Goal: Task Accomplishment & Management: Manage account settings

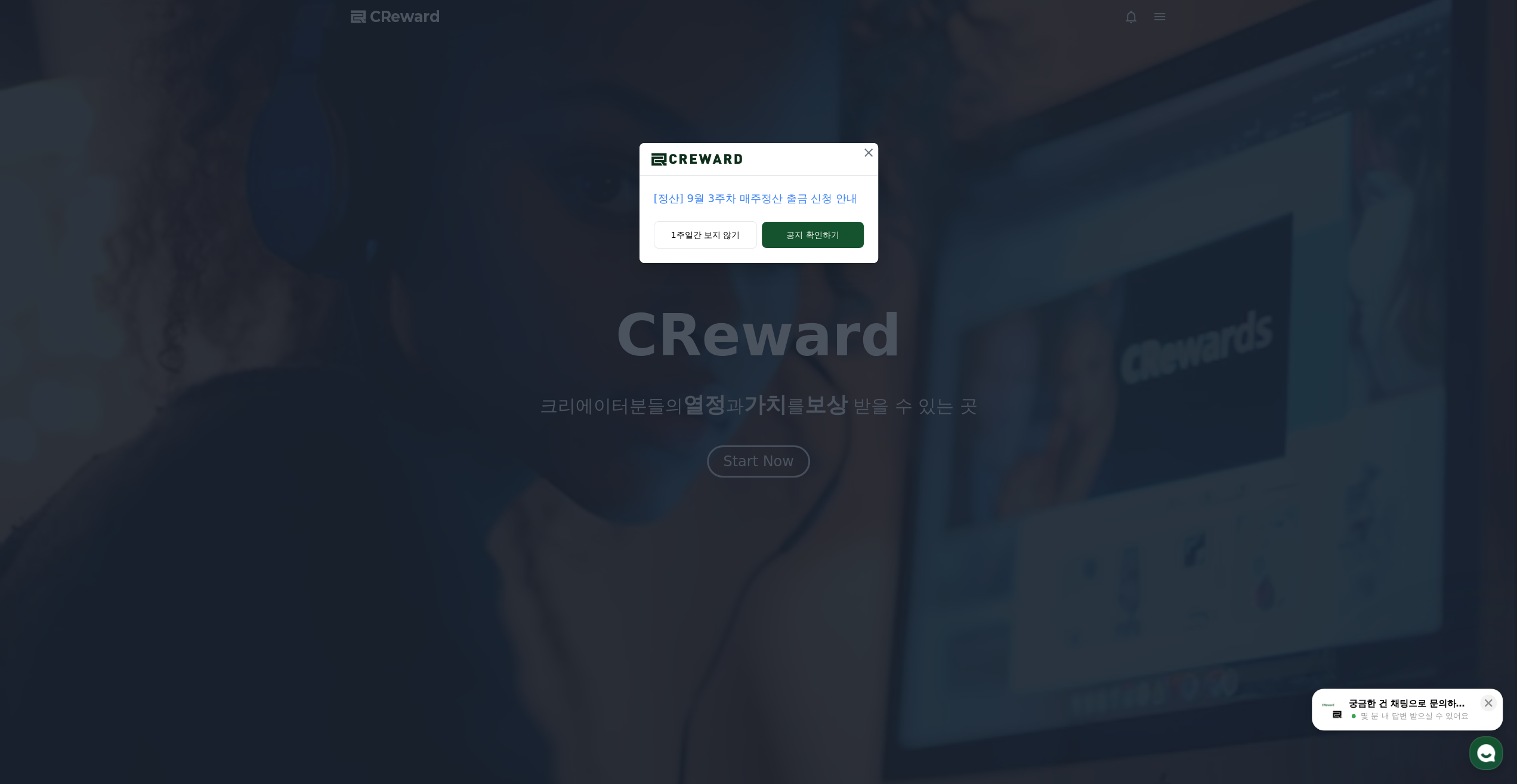
click at [872, 149] on icon at bounding box center [869, 153] width 9 height 9
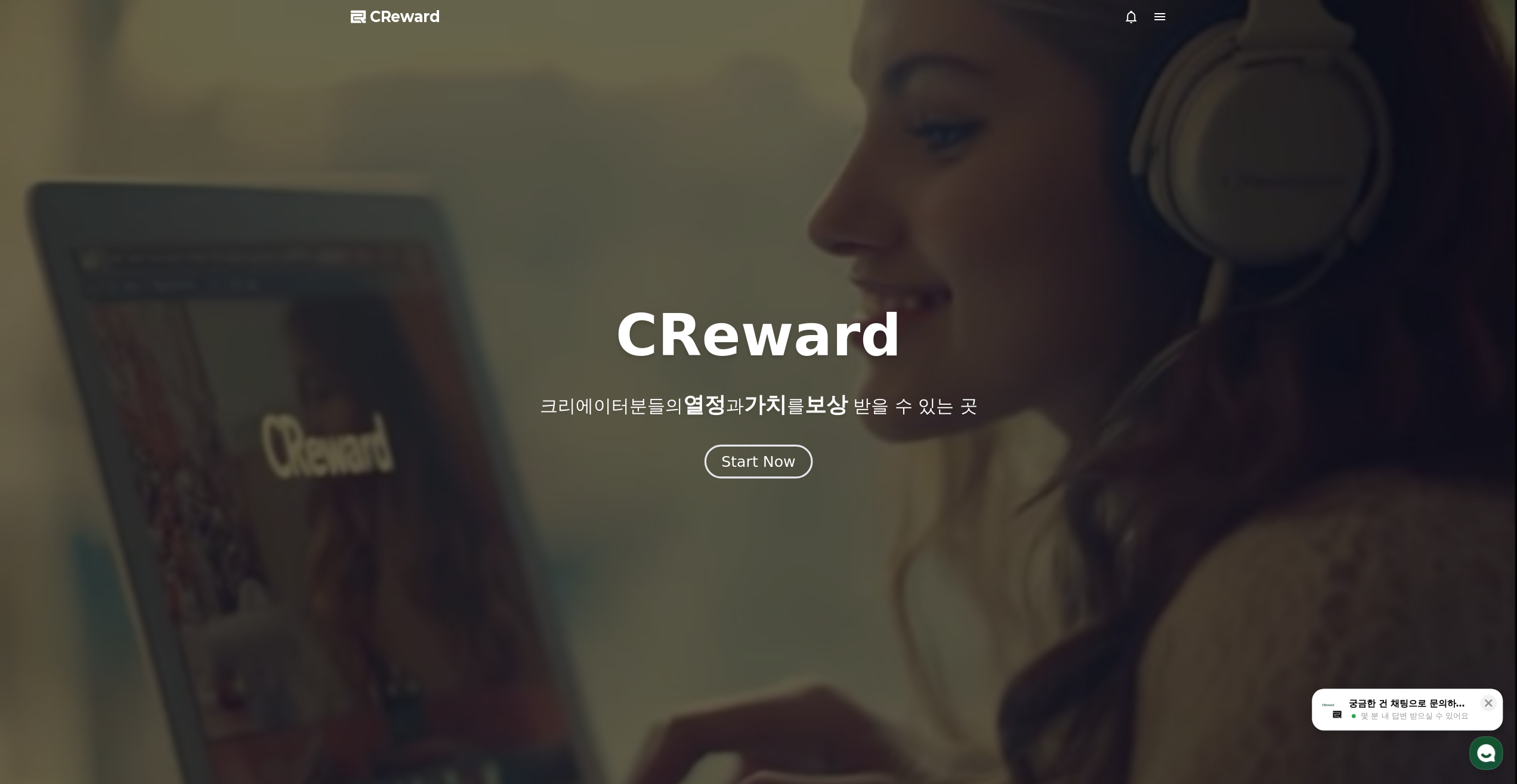
click at [782, 467] on div "Start Now" at bounding box center [758, 461] width 74 height 20
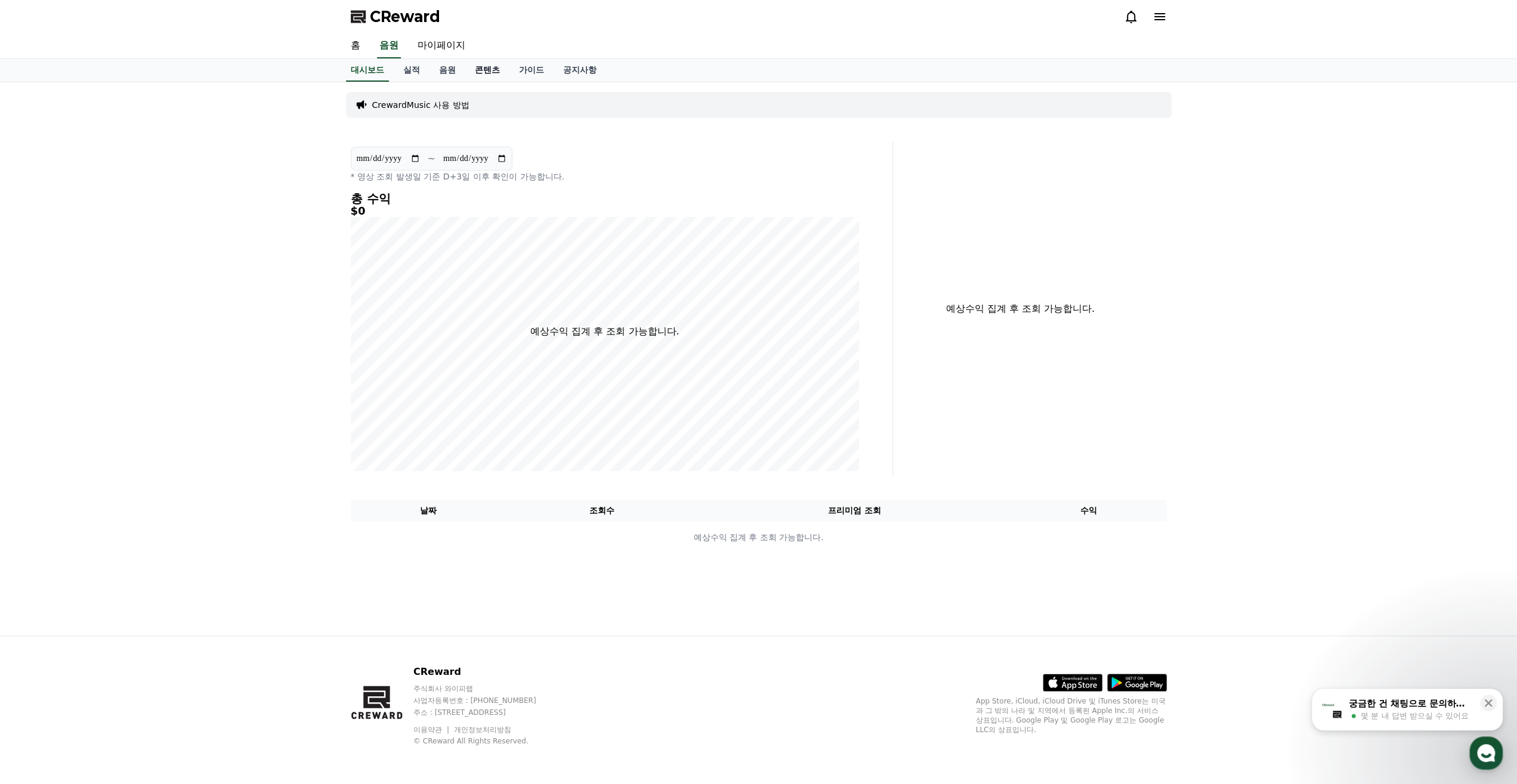
click at [500, 75] on link "콘텐츠" at bounding box center [487, 70] width 44 height 22
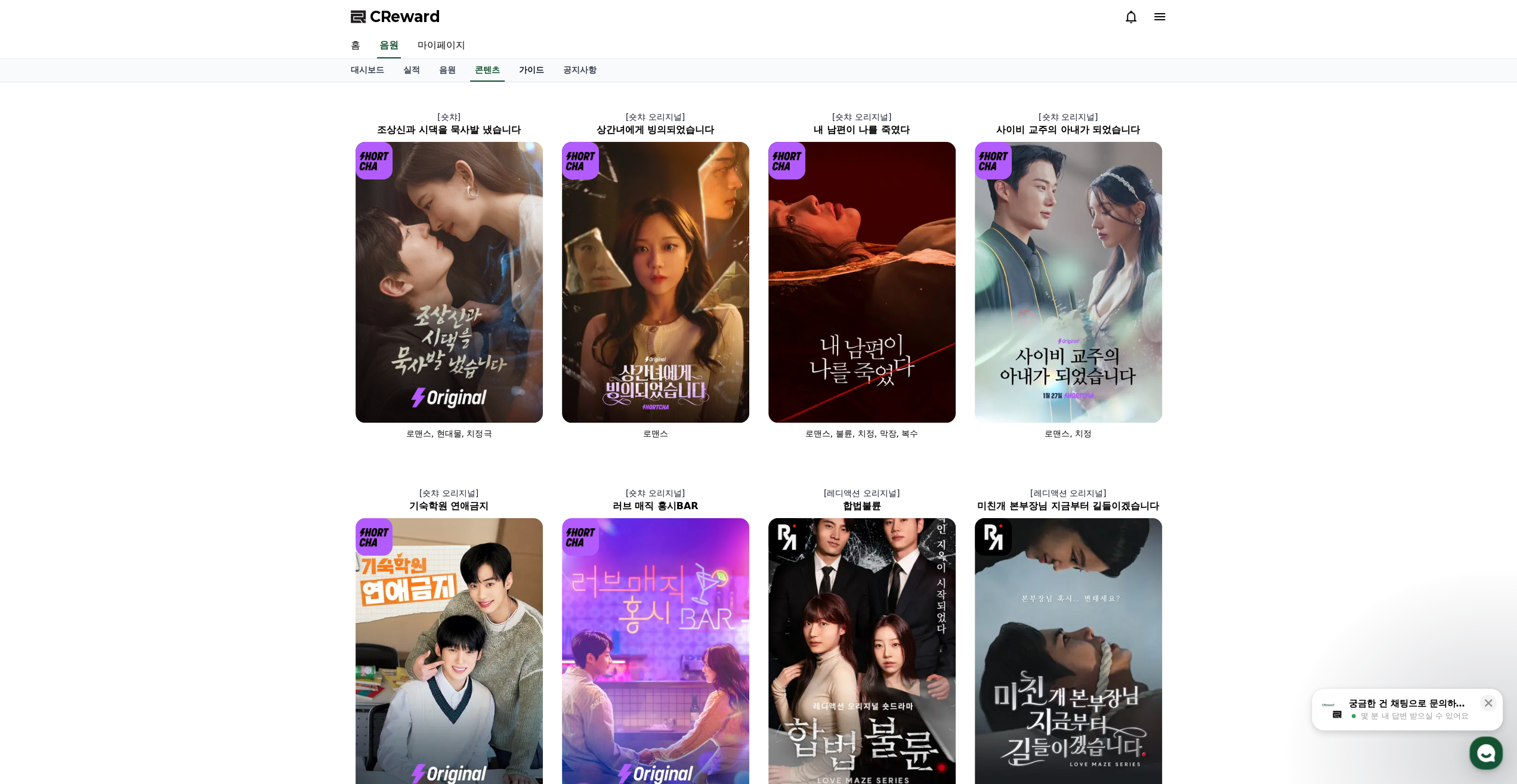
click at [533, 73] on link "가이드" at bounding box center [531, 70] width 44 height 22
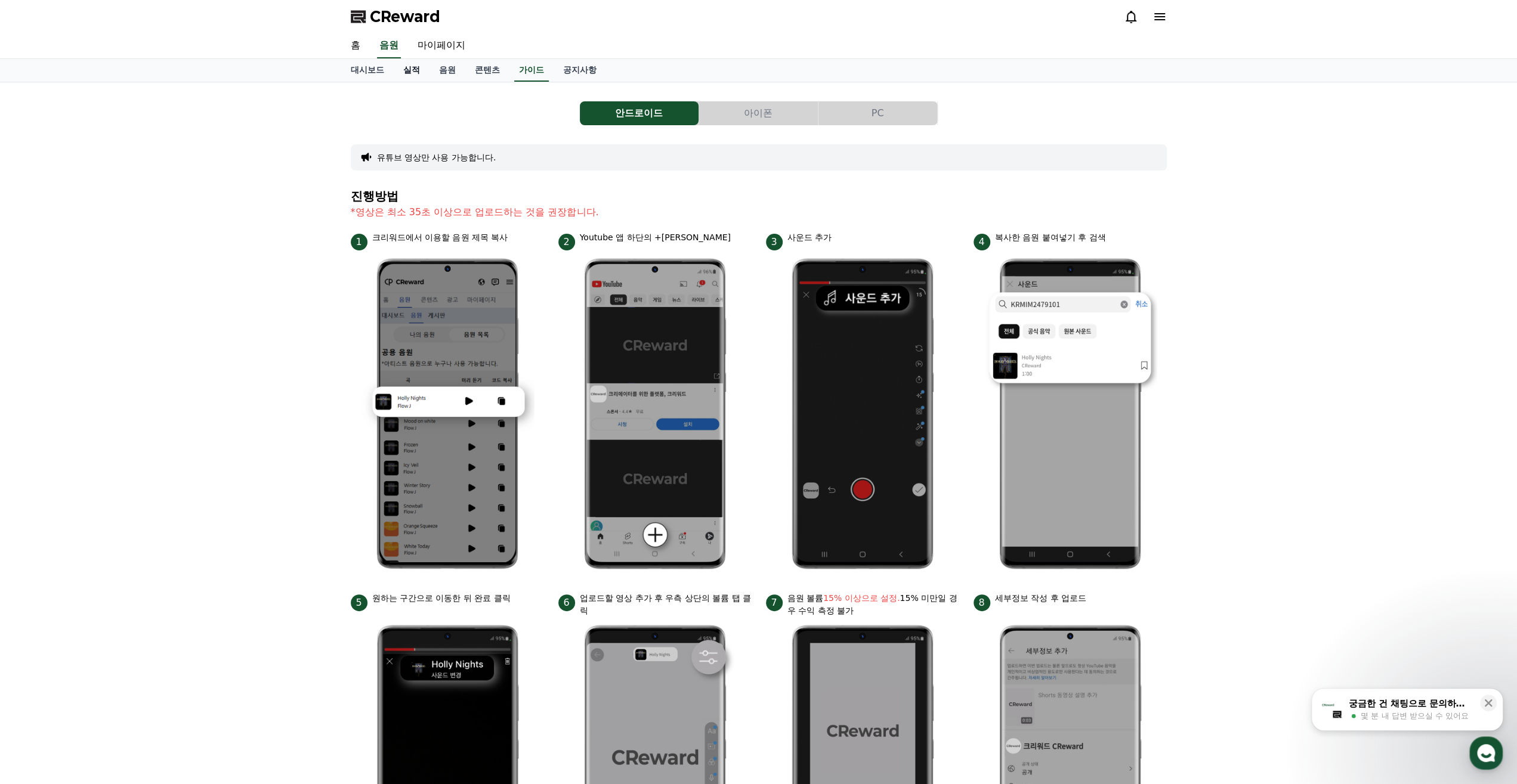
click at [420, 67] on link "실적" at bounding box center [411, 70] width 36 height 22
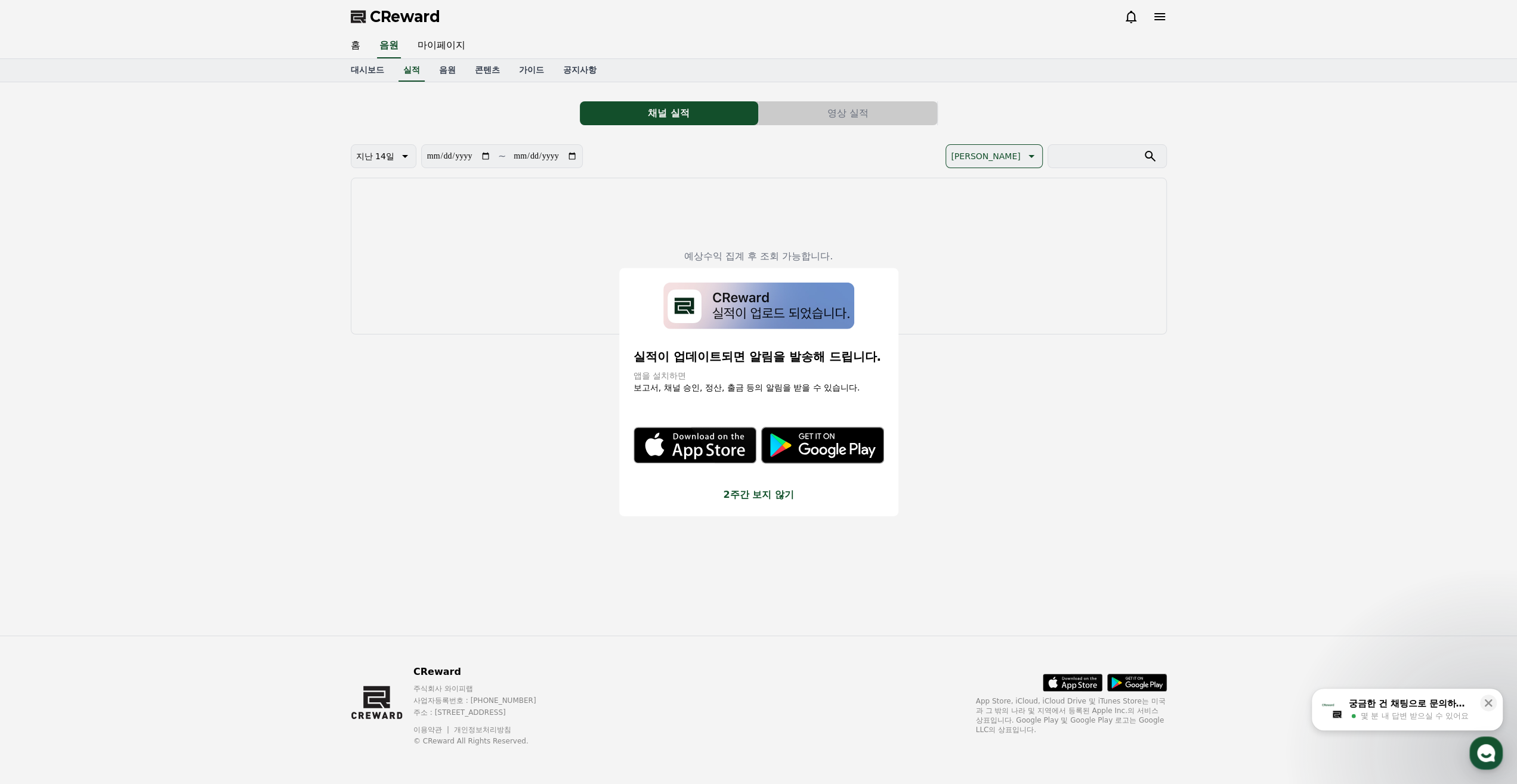
click at [436, 45] on button "close modal" at bounding box center [758, 392] width 1517 height 784
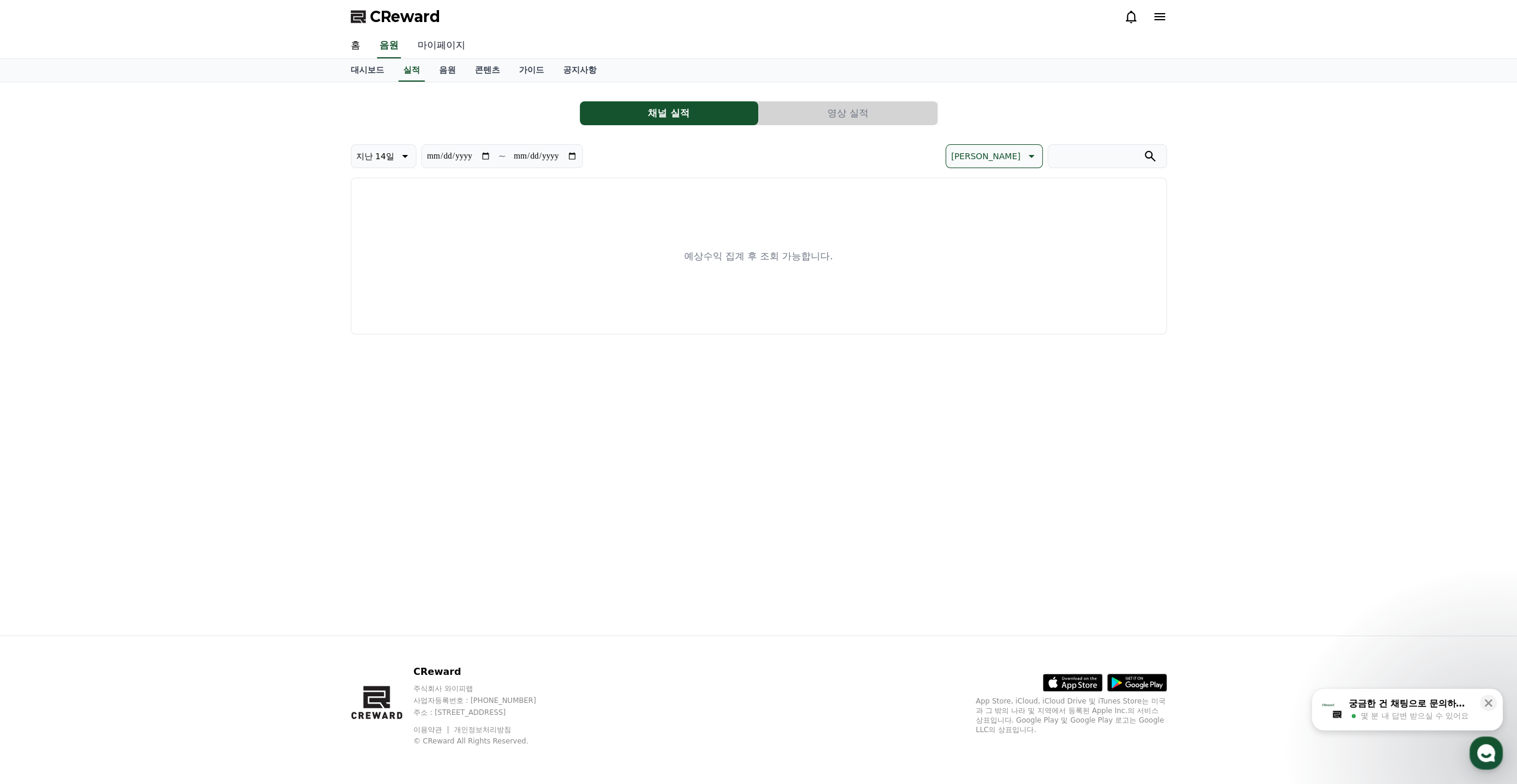
click at [428, 43] on link "마이페이지" at bounding box center [441, 46] width 67 height 25
select select "**********"
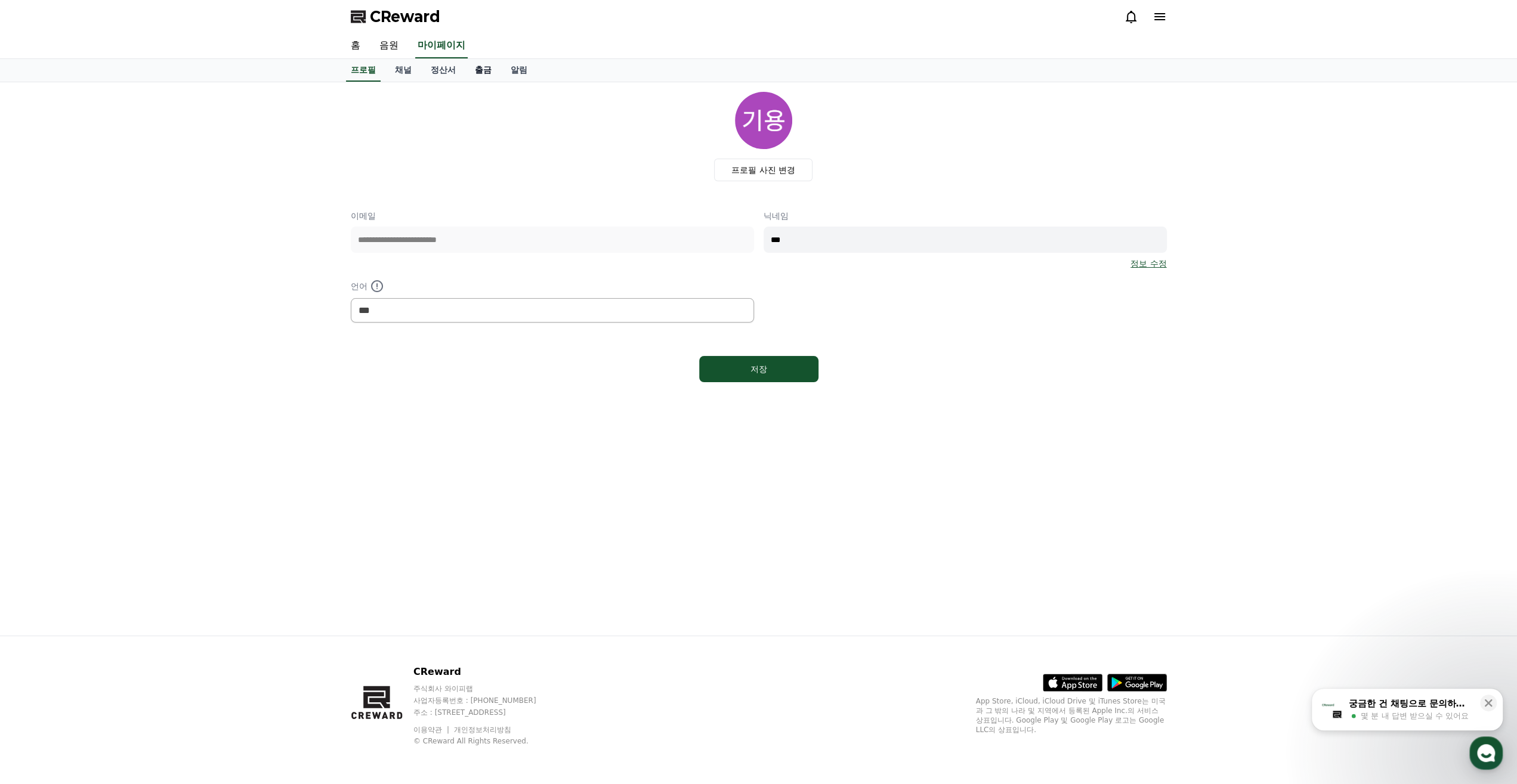
click at [485, 77] on link "출금" at bounding box center [483, 70] width 36 height 22
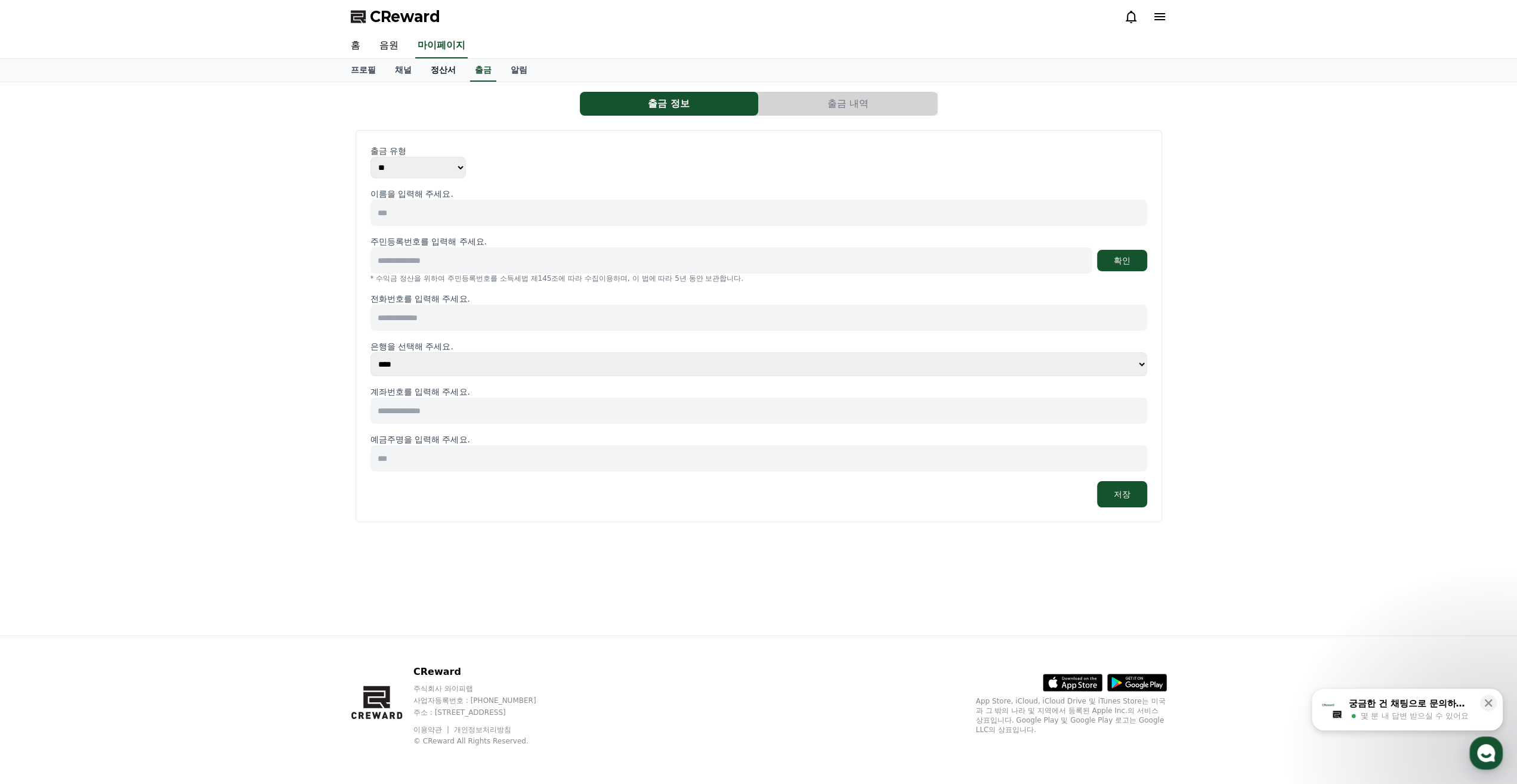
click at [443, 70] on link "정산서" at bounding box center [442, 70] width 44 height 22
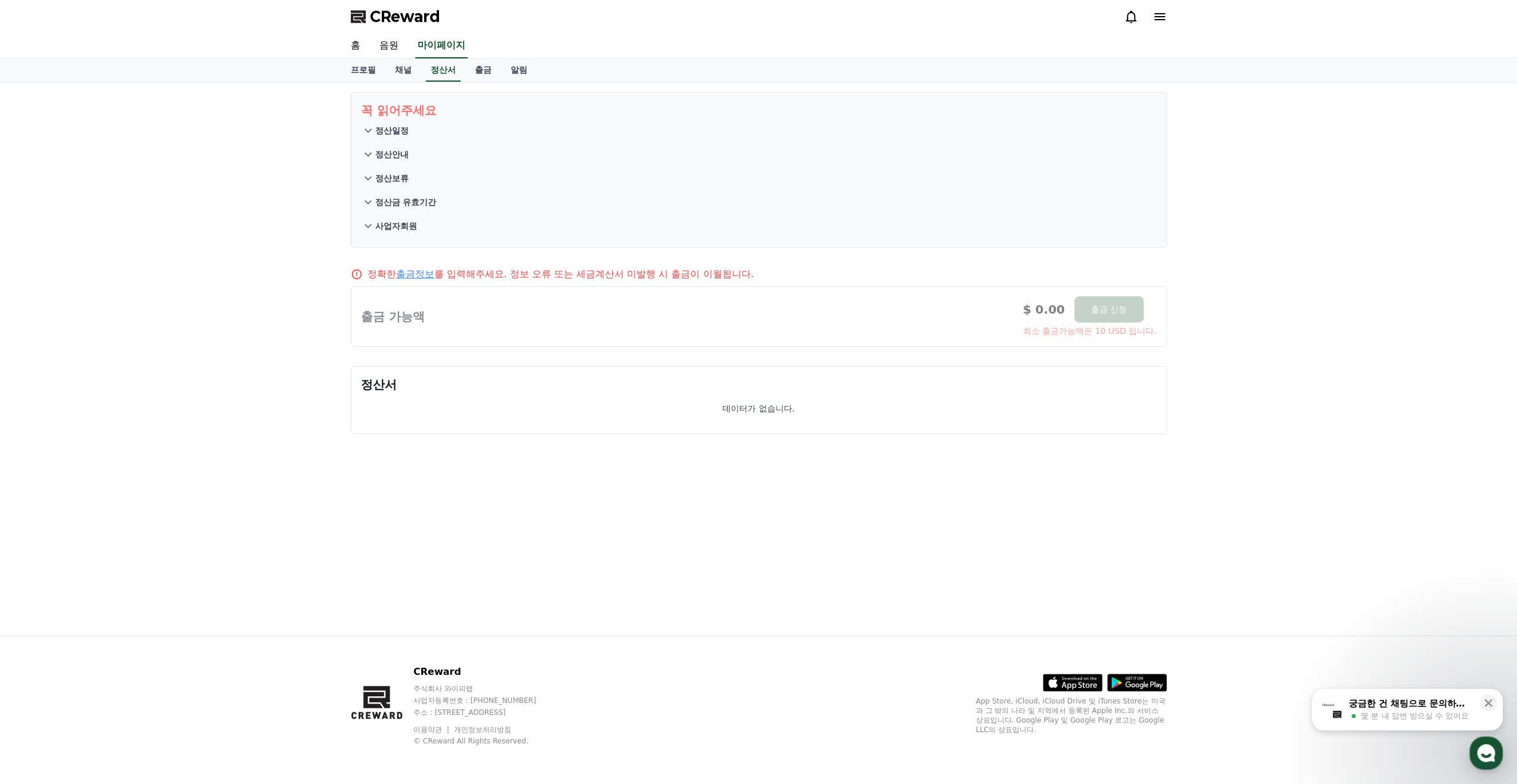
click at [368, 127] on icon at bounding box center [367, 130] width 15 height 15
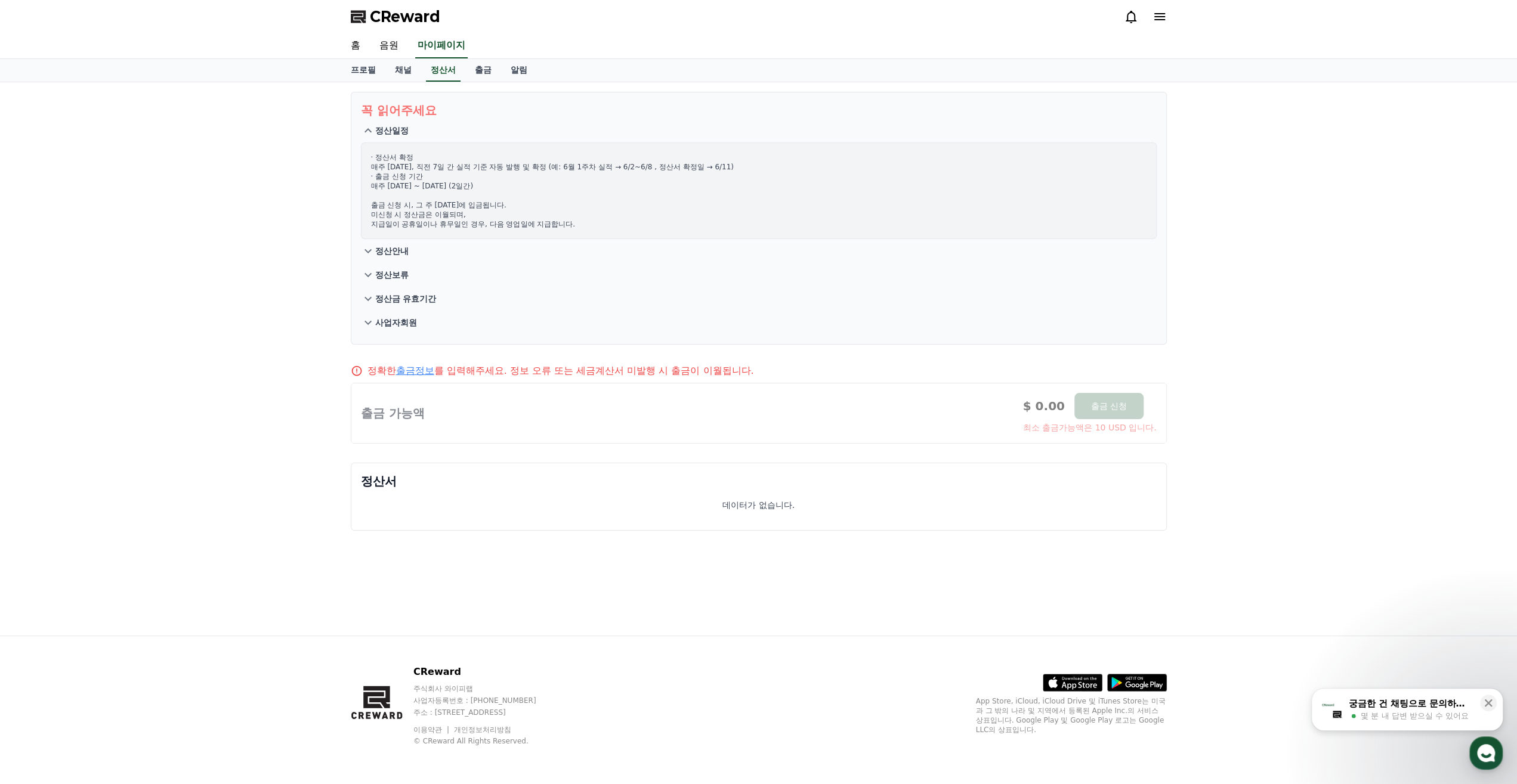
click at [369, 253] on icon at bounding box center [367, 251] width 15 height 15
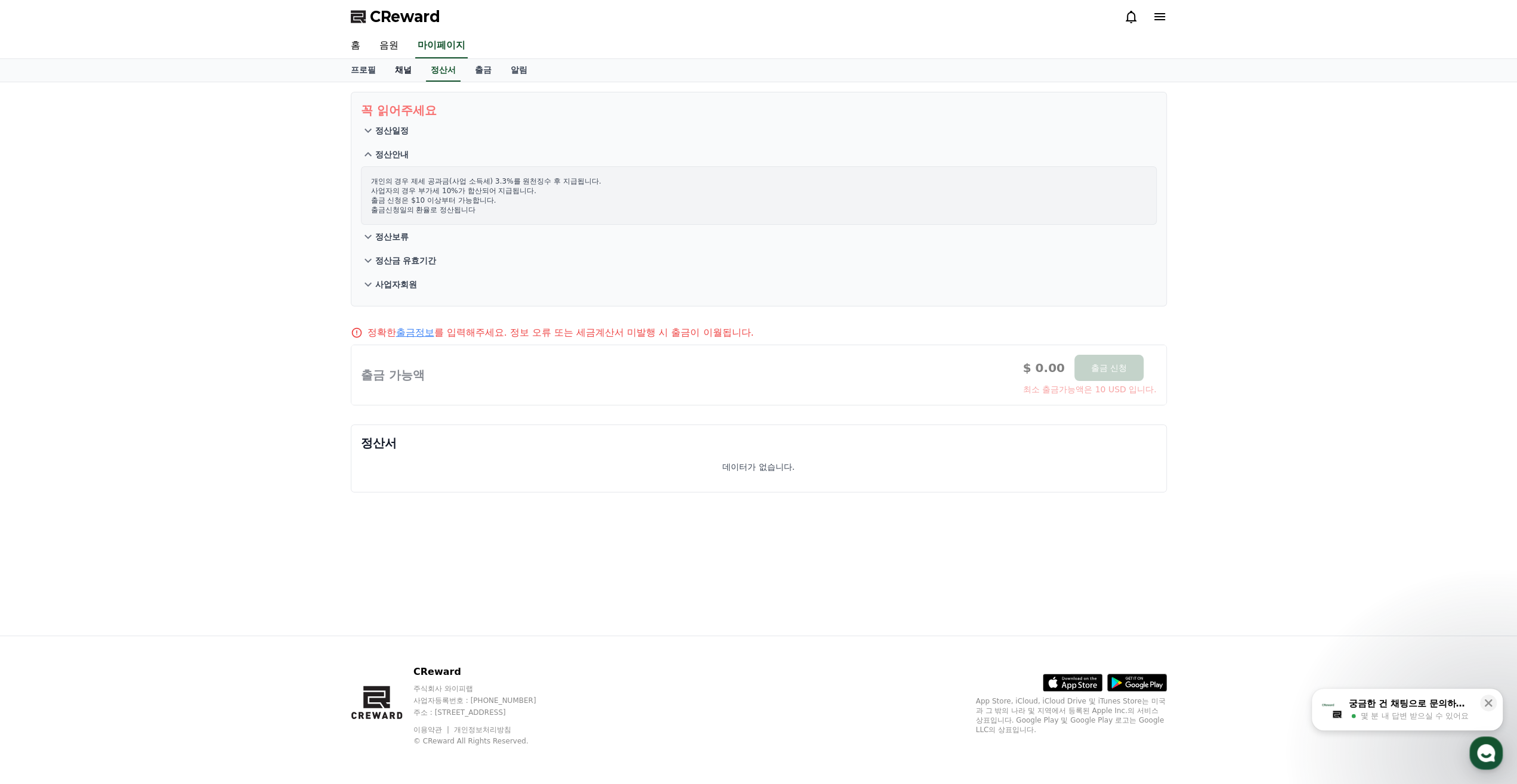
click at [400, 81] on link "채널" at bounding box center [403, 70] width 36 height 22
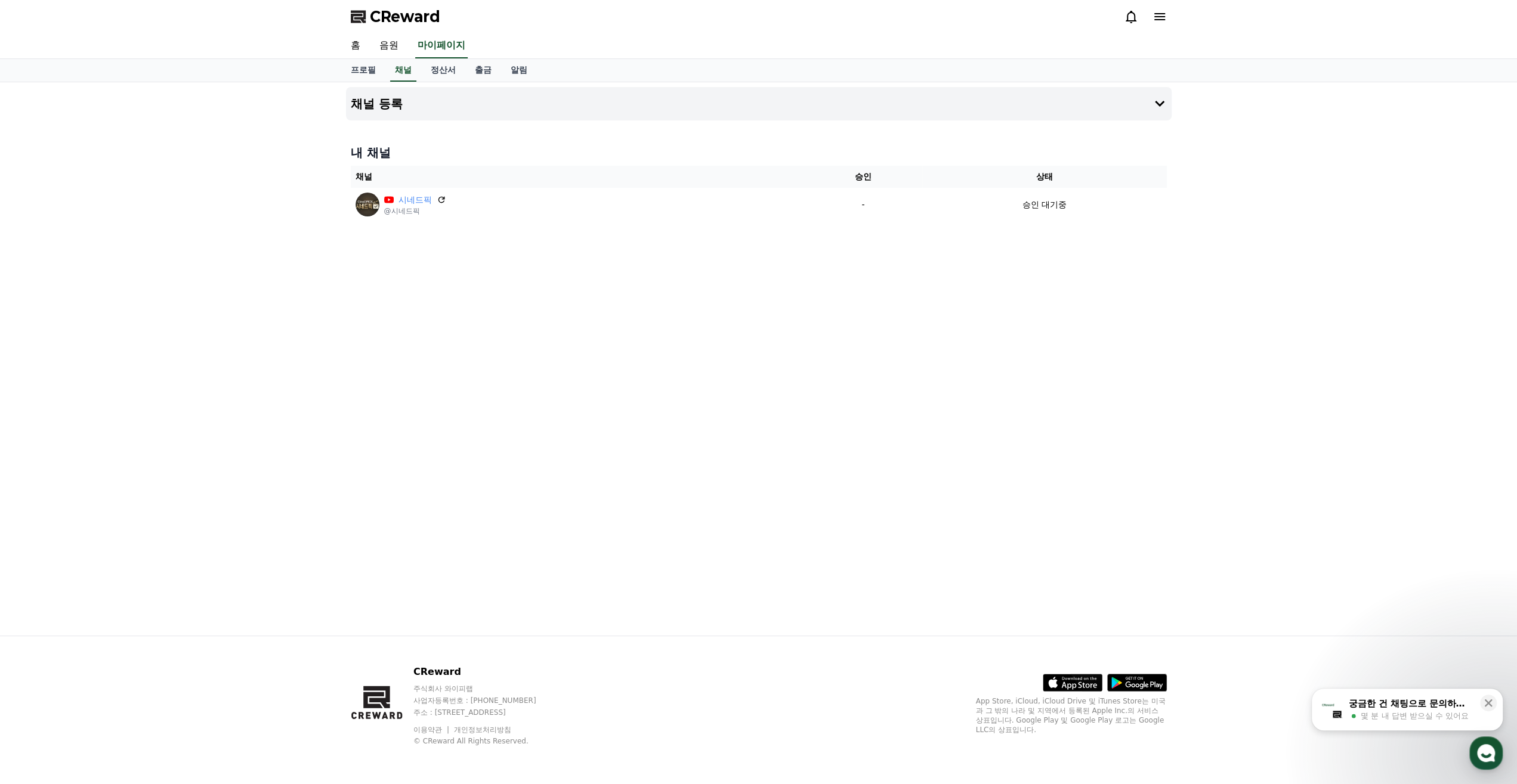
click at [469, 407] on div "채널 등록 내 채널 채널 승인 상태 시네드픽 @시네드픽 - 승인 대기중" at bounding box center [758, 359] width 835 height 554
